Goal: Information Seeking & Learning: Learn about a topic

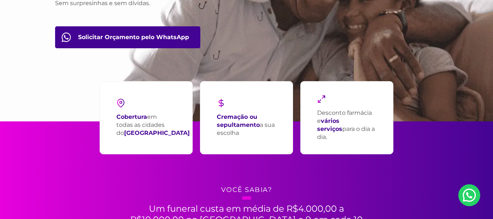
scroll to position [146, 0]
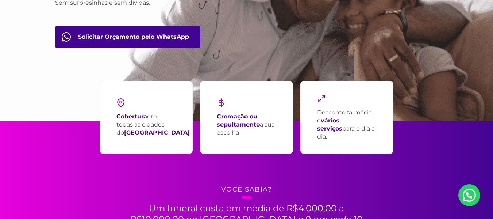
click at [242, 130] on p "Cremação ou sepultamento a sua escolha" at bounding box center [247, 124] width 60 height 24
click at [161, 136] on p "Cobertura em todas as cidades do [GEOGRAPHIC_DATA]" at bounding box center [152, 124] width 73 height 24
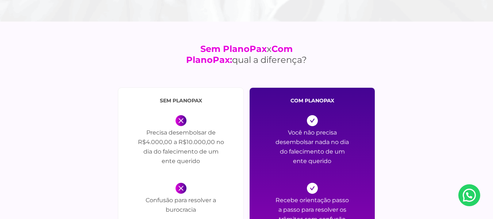
scroll to position [803, 0]
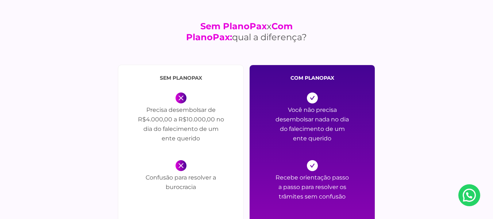
click at [201, 144] on p "Precisa desembolsar de R$4.000,00 a R$10.000,00 no dia do falecimento de um ent…" at bounding box center [181, 125] width 88 height 40
click at [317, 134] on p "Você não precisa desembolsar nada no dia do falecimento de um ente querido" at bounding box center [312, 125] width 77 height 40
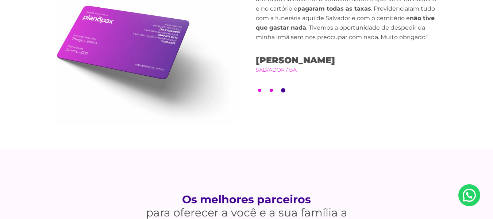
scroll to position [1753, 0]
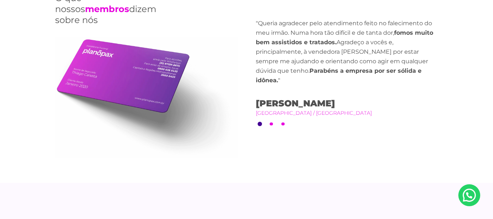
click at [273, 122] on li "2" at bounding box center [272, 124] width 4 height 4
click at [261, 122] on button "1" at bounding box center [260, 124] width 4 height 4
click at [271, 122] on li "2" at bounding box center [272, 124] width 4 height 4
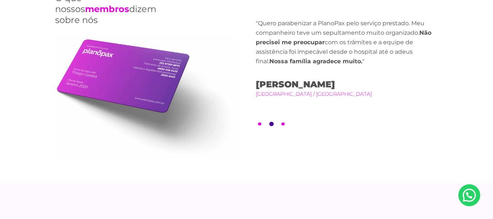
click at [284, 122] on li "3" at bounding box center [283, 124] width 4 height 4
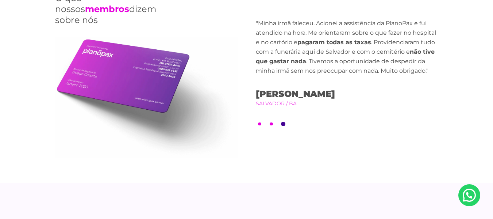
click at [264, 122] on ul "1 2 3" at bounding box center [347, 124] width 183 height 4
click at [263, 122] on ul "1 2 3" at bounding box center [347, 124] width 183 height 4
click at [269, 122] on ul "1 2 3" at bounding box center [347, 124] width 183 height 4
click at [271, 122] on button "2" at bounding box center [271, 123] width 3 height 3
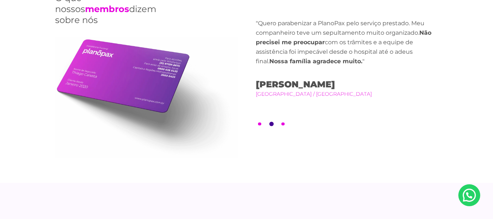
click at [259, 122] on button "1" at bounding box center [259, 123] width 3 height 3
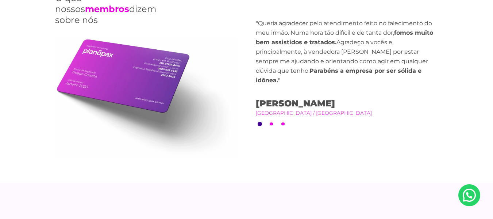
click at [272, 122] on button "2" at bounding box center [271, 123] width 3 height 3
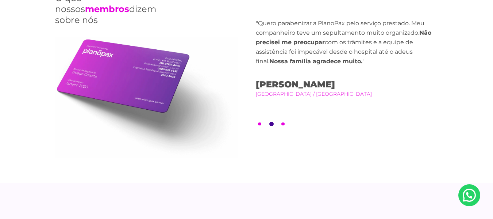
click at [281, 122] on li "3" at bounding box center [283, 124] width 4 height 4
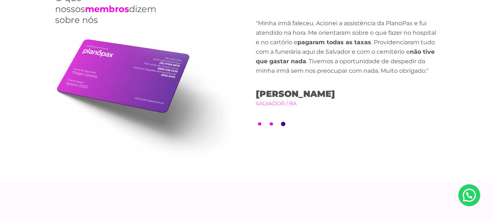
click at [281, 122] on li "3" at bounding box center [283, 124] width 4 height 4
click at [275, 122] on ul "1 2 3" at bounding box center [347, 124] width 183 height 4
click at [273, 122] on button "2" at bounding box center [271, 123] width 3 height 3
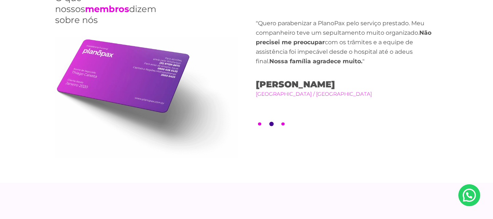
click at [264, 122] on div "Previous "Minha irmã faleceu. Acionei a assistência da PlanoPax e fui atendido …" at bounding box center [347, 73] width 183 height 109
click at [264, 122] on ul "1 2 3" at bounding box center [347, 124] width 183 height 4
click at [263, 122] on ul "1 2 3" at bounding box center [347, 124] width 183 height 4
click at [261, 122] on li "1" at bounding box center [260, 124] width 4 height 4
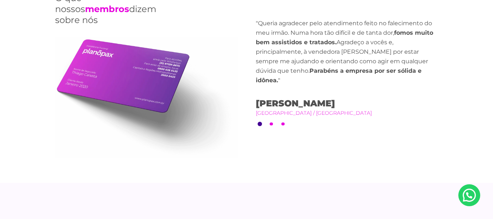
click at [261, 122] on button "1" at bounding box center [260, 124] width 4 height 4
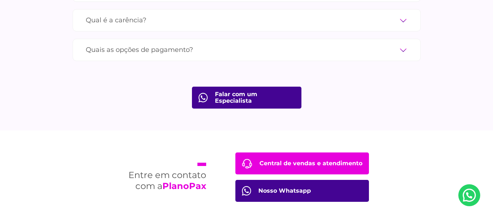
scroll to position [2520, 0]
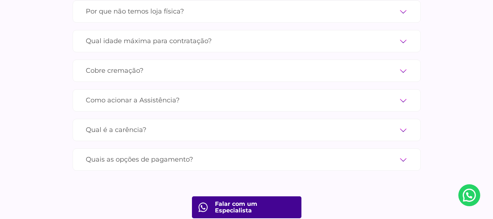
click at [298, 126] on div "Qual é a carência? Apenas 24h úteis para morte acidental e somente 90 dias para…" at bounding box center [247, 130] width 348 height 22
click at [301, 123] on label "Qual é a carência?" at bounding box center [247, 129] width 322 height 13
click at [0, 0] on input "Qual é a carência?" at bounding box center [0, 0] width 0 height 0
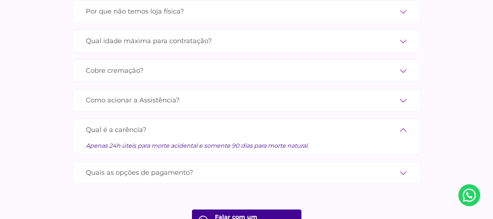
click at [166, 96] on label "Como acionar a Assistência?" at bounding box center [247, 100] width 322 height 13
click at [0, 0] on input "Como acionar a Assistência?" at bounding box center [0, 0] width 0 height 0
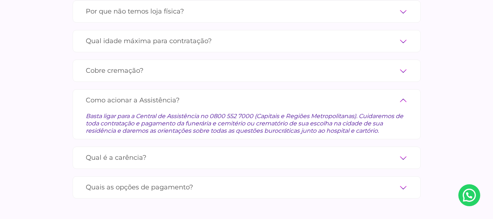
click at [168, 94] on label "Como acionar a Assistência?" at bounding box center [247, 100] width 322 height 13
click at [0, 0] on input "Como acionar a Assistência?" at bounding box center [0, 0] width 0 height 0
click at [173, 64] on label "Cobre cremação?" at bounding box center [247, 70] width 322 height 13
click at [0, 0] on input "Cobre cremação?" at bounding box center [0, 0] width 0 height 0
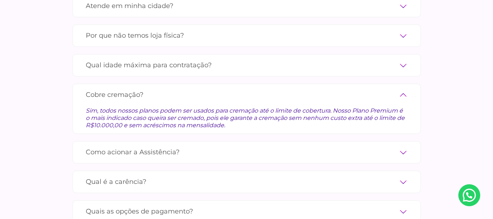
scroll to position [2483, 0]
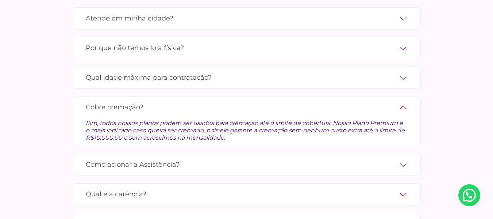
click at [167, 71] on label "Qual idade máxima para contratação?" at bounding box center [247, 77] width 322 height 13
click at [0, 0] on input "Qual idade máxima para contratação?" at bounding box center [0, 0] width 0 height 0
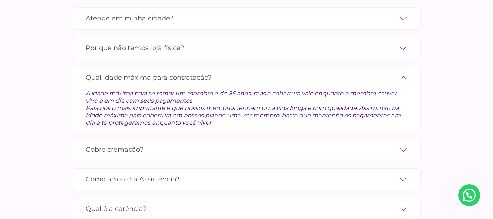
click at [167, 71] on label "Qual idade máxima para contratação?" at bounding box center [247, 77] width 322 height 13
click at [0, 0] on input "Qual idade máxima para contratação?" at bounding box center [0, 0] width 0 height 0
click at [173, 43] on label "Por que não temos loja física?" at bounding box center [247, 48] width 322 height 13
click at [0, 0] on input "Por que não temos loja física?" at bounding box center [0, 0] width 0 height 0
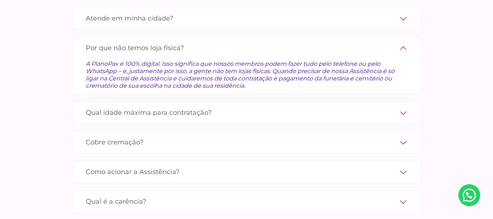
scroll to position [2447, 0]
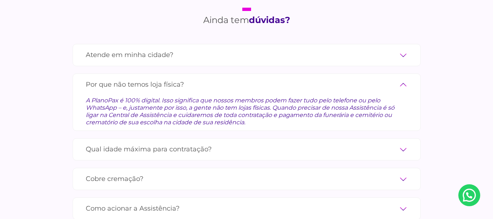
click at [175, 49] on label "Atende em minha cidade?" at bounding box center [247, 55] width 322 height 13
click at [0, 0] on input "Atende em minha cidade?" at bounding box center [0, 0] width 0 height 0
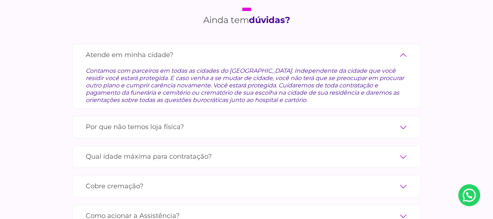
click at [175, 49] on label "Atende em minha cidade?" at bounding box center [247, 55] width 322 height 13
click at [0, 0] on input "Atende em minha cidade?" at bounding box center [0, 0] width 0 height 0
click at [186, 123] on div "Por que não temos loja física? A PlanoPax é 100% digital. Isso significa que no…" at bounding box center [247, 127] width 348 height 22
click at [186, 121] on label "Por que não temos loja física?" at bounding box center [247, 127] width 322 height 13
click at [0, 0] on input "Por que não temos loja física?" at bounding box center [0, 0] width 0 height 0
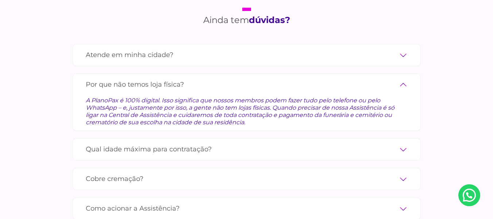
click at [185, 143] on label "Qual idade máxima para contratação?" at bounding box center [247, 149] width 322 height 13
click at [0, 0] on input "Qual idade máxima para contratação?" at bounding box center [0, 0] width 0 height 0
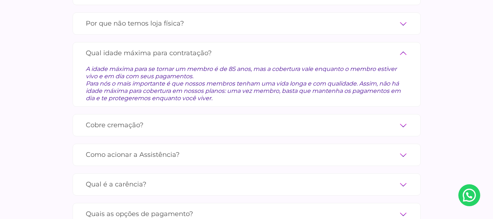
scroll to position [2520, 0]
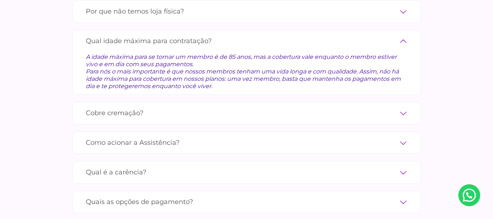
click at [186, 136] on label "Como acionar a Assistência?" at bounding box center [247, 142] width 322 height 13
click at [0, 0] on input "Como acionar a Assistência?" at bounding box center [0, 0] width 0 height 0
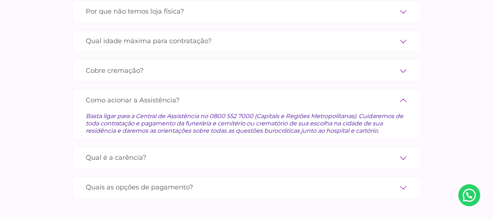
click at [214, 151] on label "Qual é a carência?" at bounding box center [247, 157] width 322 height 13
click at [0, 0] on input "Qual é a carência?" at bounding box center [0, 0] width 0 height 0
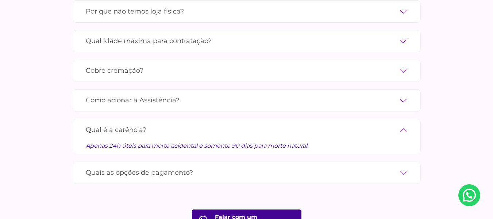
scroll to position [2556, 0]
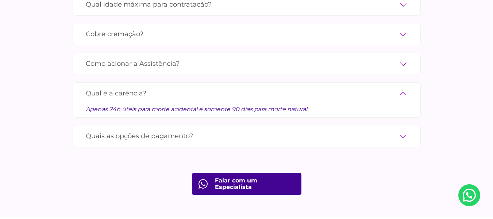
click at [219, 130] on label "Quais as opções de pagamento?" at bounding box center [247, 136] width 322 height 13
click at [0, 0] on input "Quais as opções de pagamento?" at bounding box center [0, 0] width 0 height 0
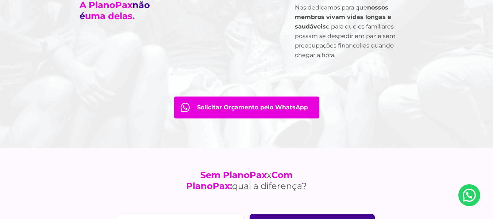
scroll to position [657, 0]
